Goal: Navigation & Orientation: Find specific page/section

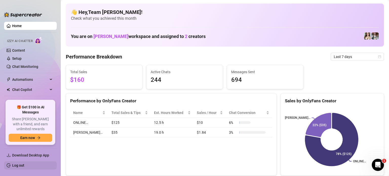
click at [17, 166] on link "Log out" at bounding box center [18, 165] width 12 height 4
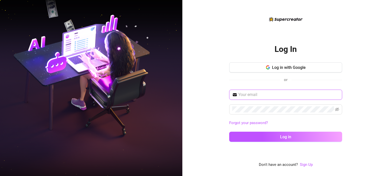
type input "[EMAIL_ADDRESS][DOMAIN_NAME]"
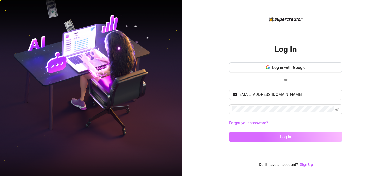
click at [283, 136] on span "Log in" at bounding box center [285, 136] width 11 height 5
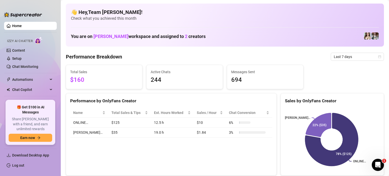
scroll to position [15, 0]
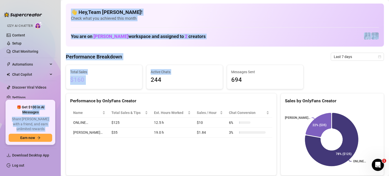
drag, startPoint x: 32, startPoint y: 110, endPoint x: 148, endPoint y: 87, distance: 118.8
click at [148, 87] on div "Home Izzy AI Chatter Content Setup Chat Monitoring Automations Chat Copilot Dis…" at bounding box center [194, 88] width 389 height 176
